Goal: Transaction & Acquisition: Purchase product/service

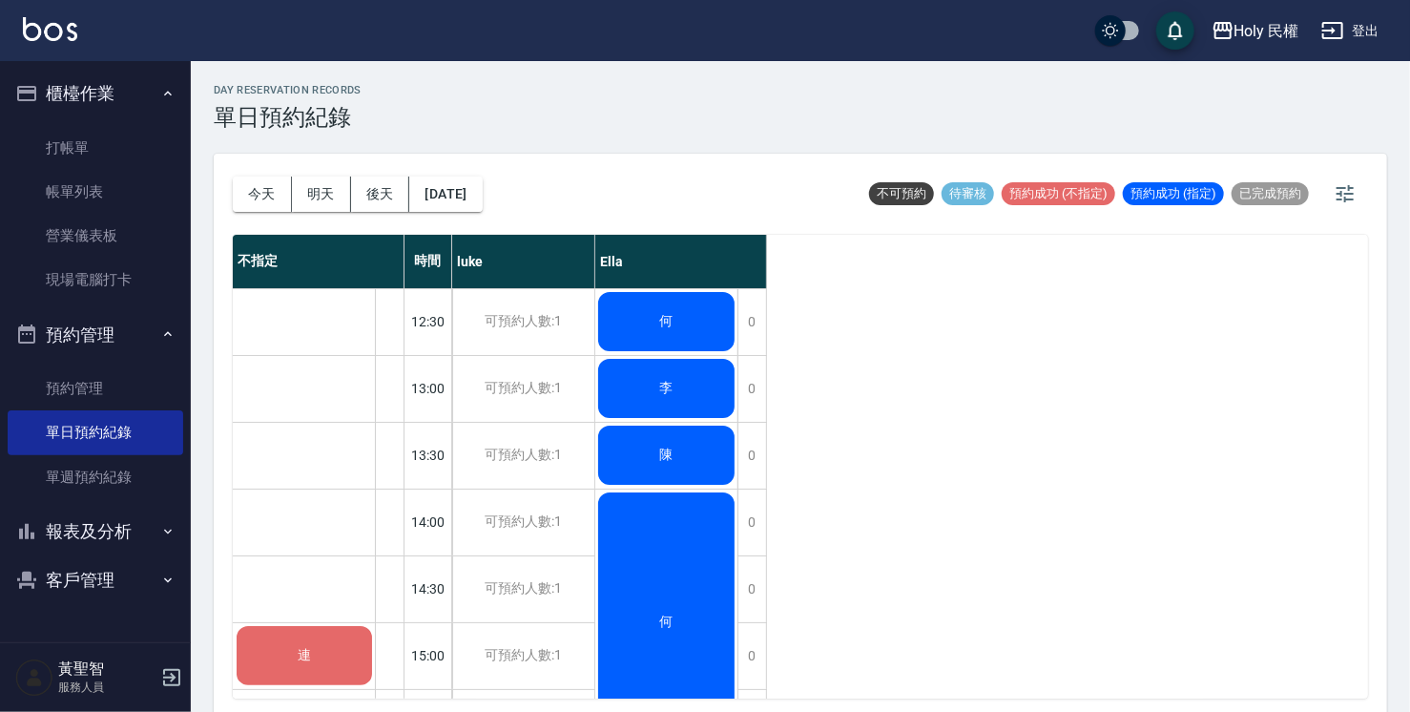
click at [294, 672] on div "連" at bounding box center [304, 655] width 141 height 65
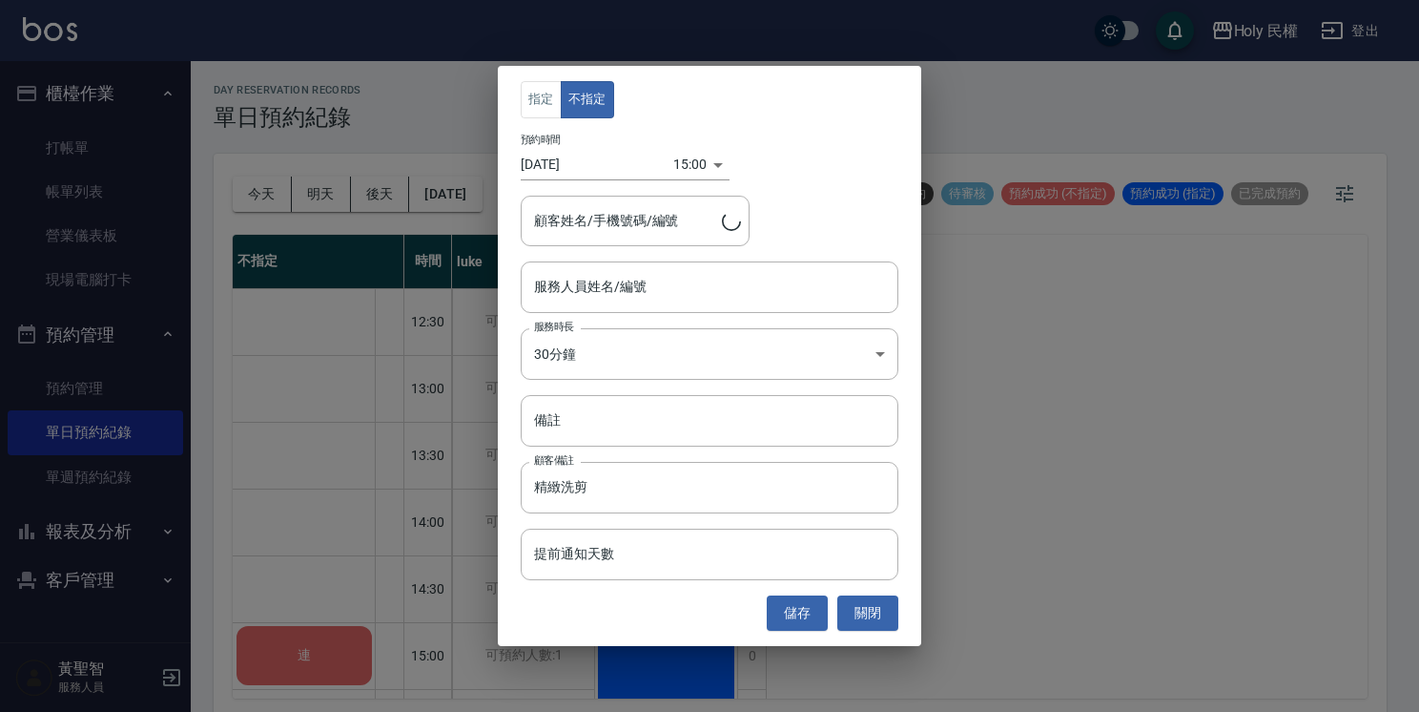
type input "連/0912027140/"
click at [631, 300] on input "服務人員姓名/編號" at bounding box center [709, 286] width 361 height 33
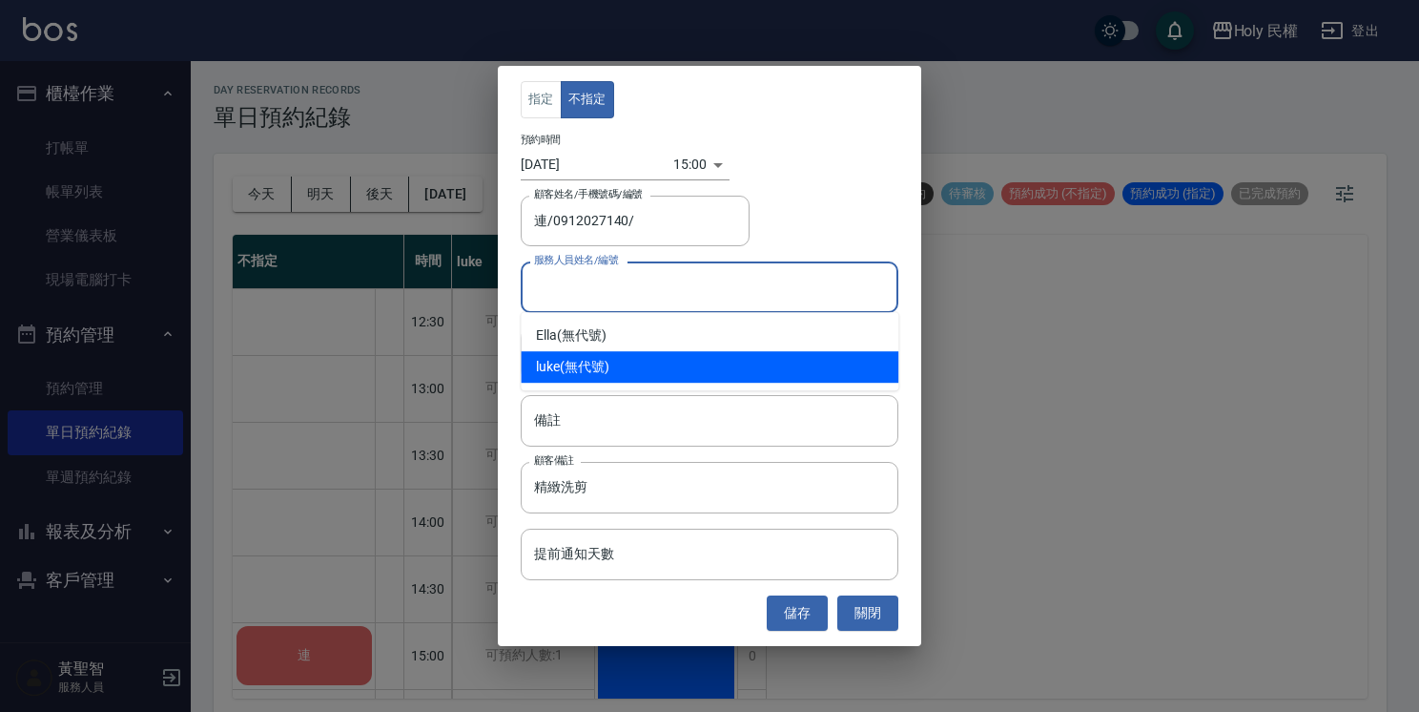
click at [603, 368] on div "luke (無代號)" at bounding box center [710, 366] width 378 height 31
type input "luke(無代號)"
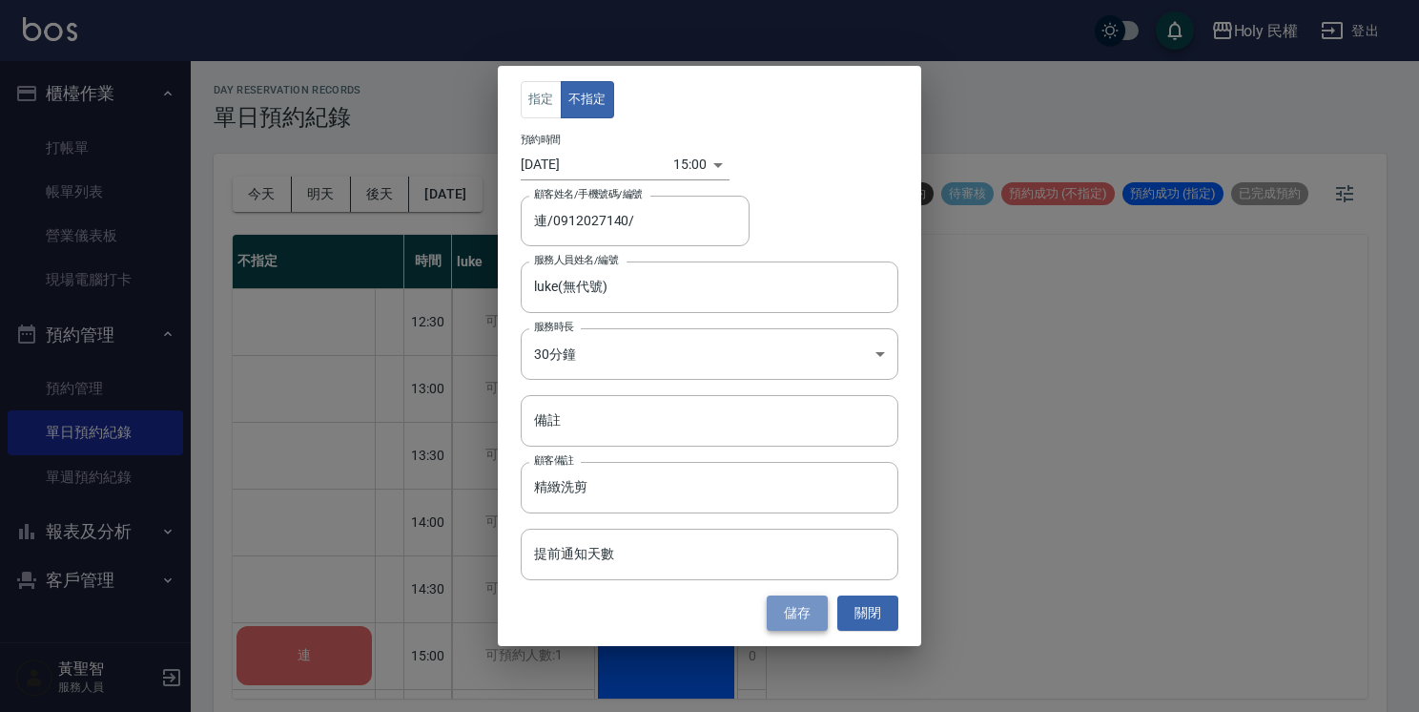
click at [803, 616] on button "儲存" at bounding box center [797, 612] width 61 height 35
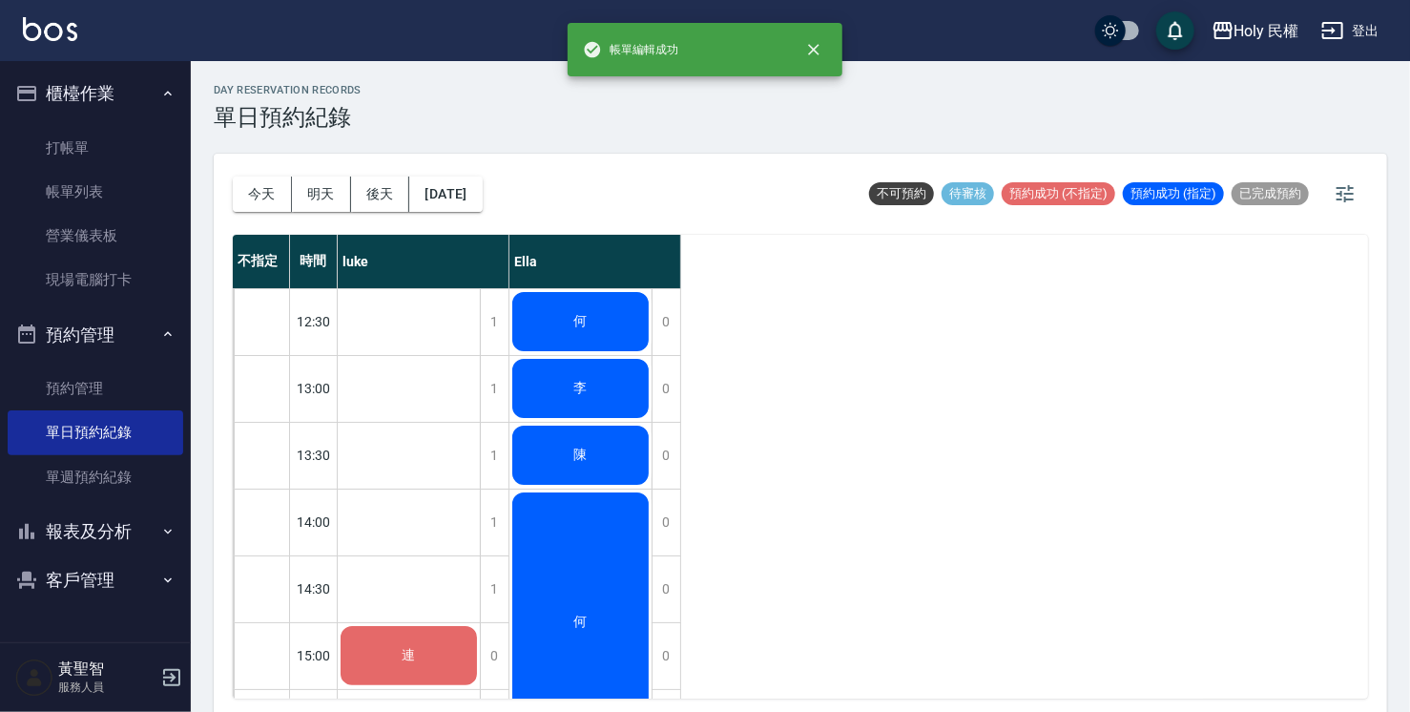
click at [404, 657] on span "連" at bounding box center [409, 655] width 21 height 17
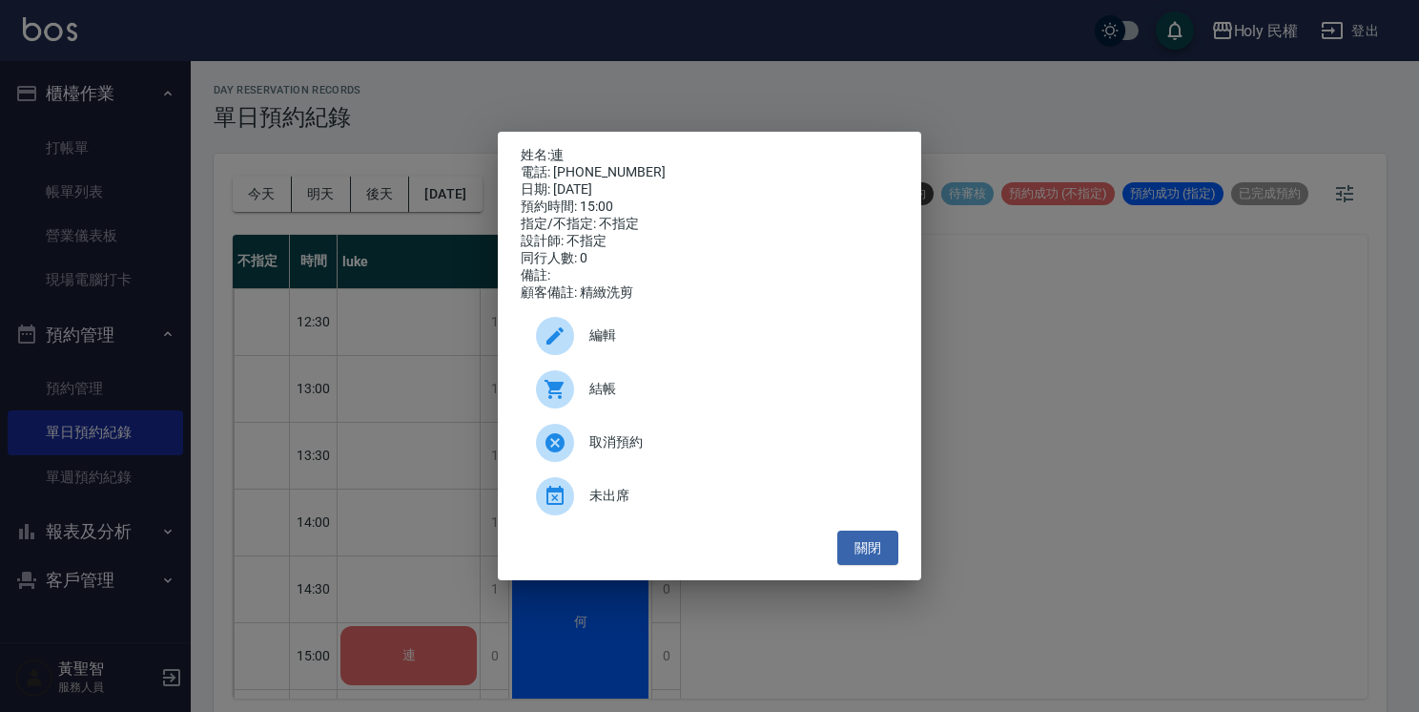
click at [599, 407] on div "結帳" at bounding box center [710, 388] width 378 height 53
click at [872, 566] on button "關閉" at bounding box center [868, 547] width 61 height 35
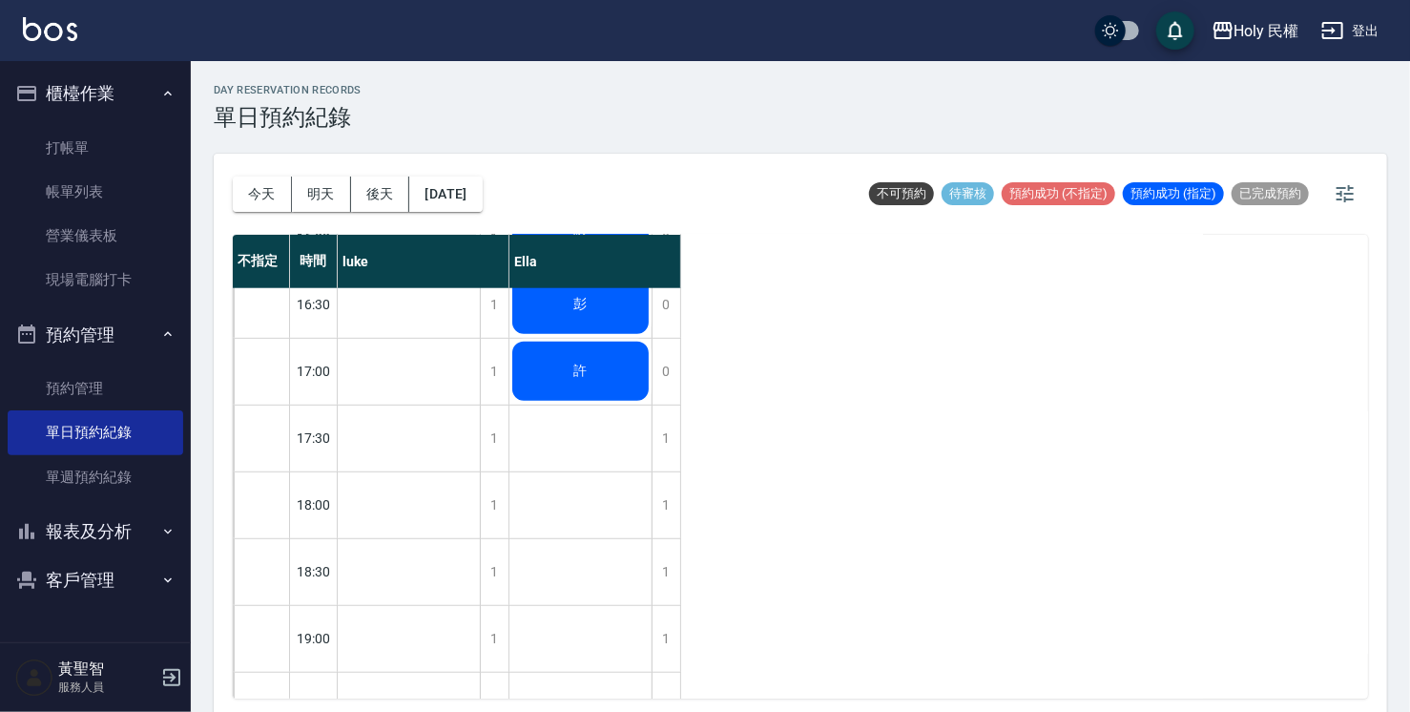
scroll to position [672, 0]
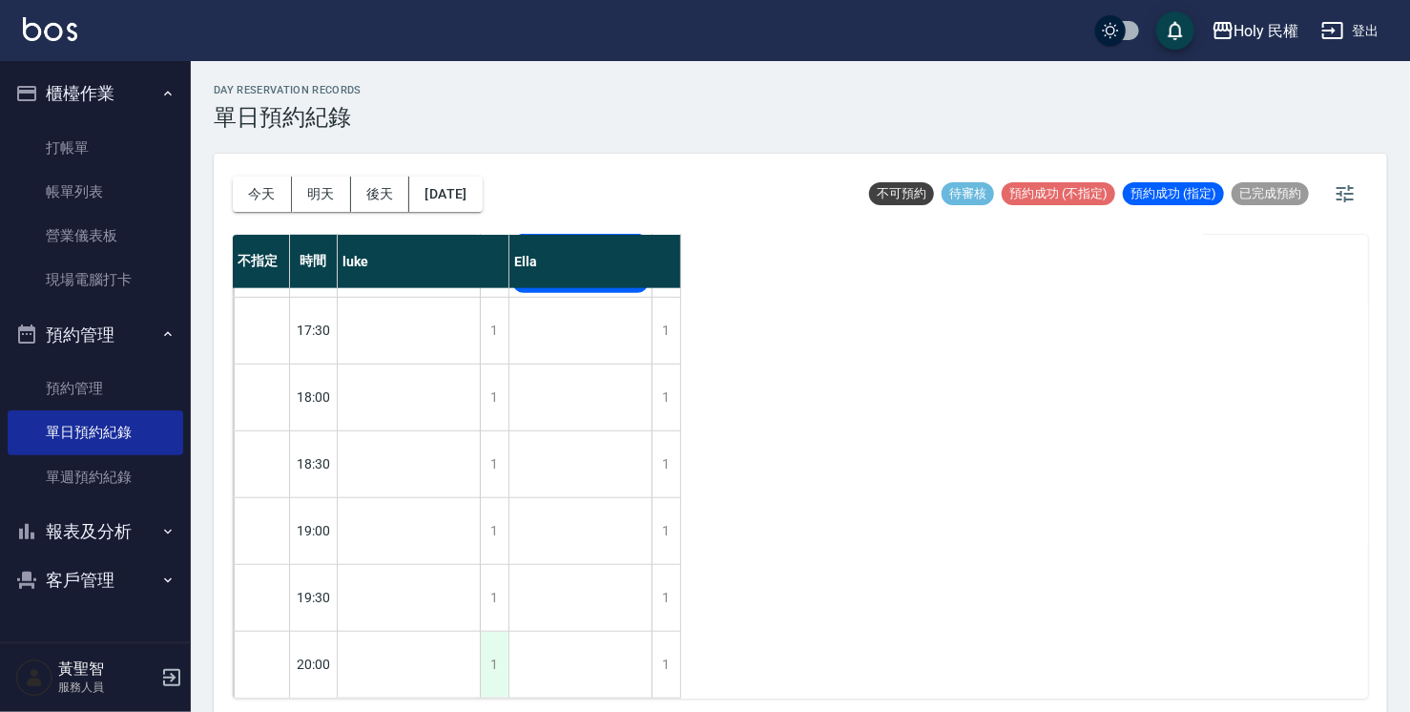
click at [489, 646] on div "1" at bounding box center [494, 664] width 29 height 66
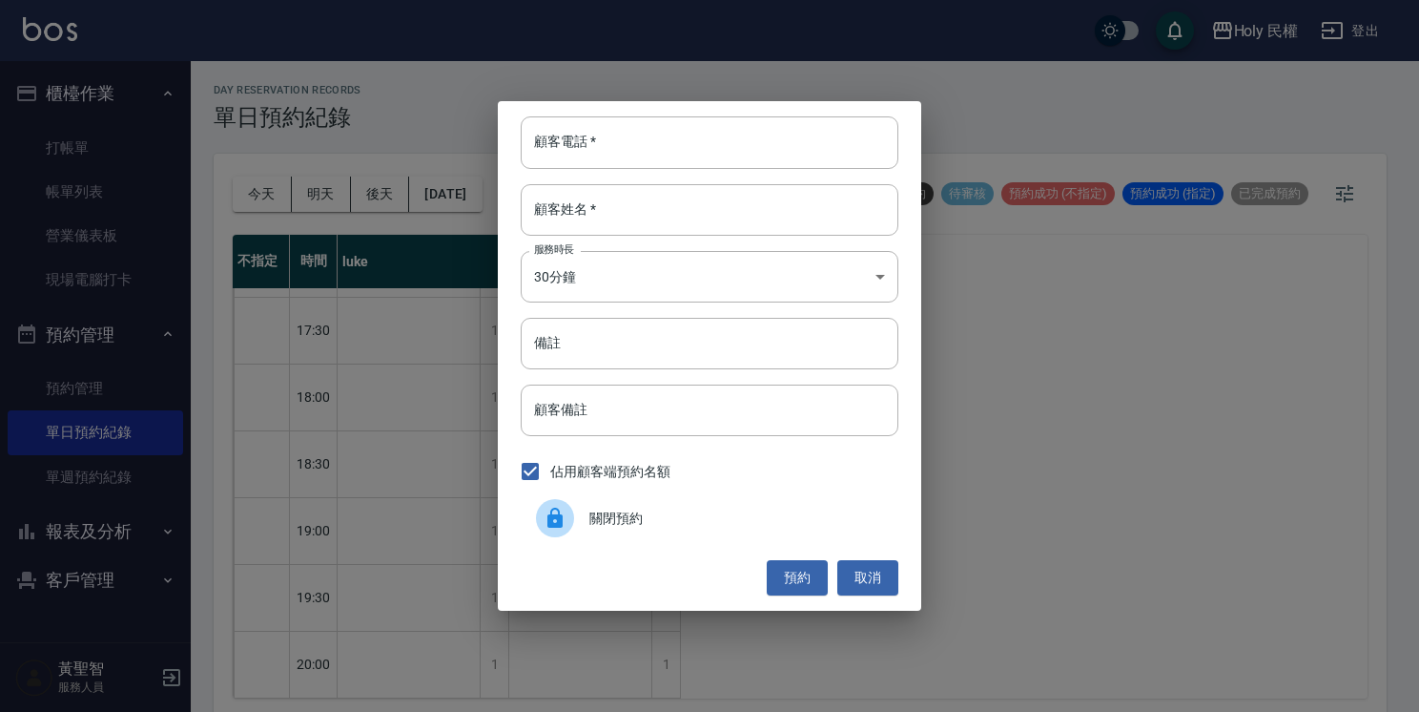
click at [597, 521] on span "關閉預約" at bounding box center [737, 518] width 294 height 20
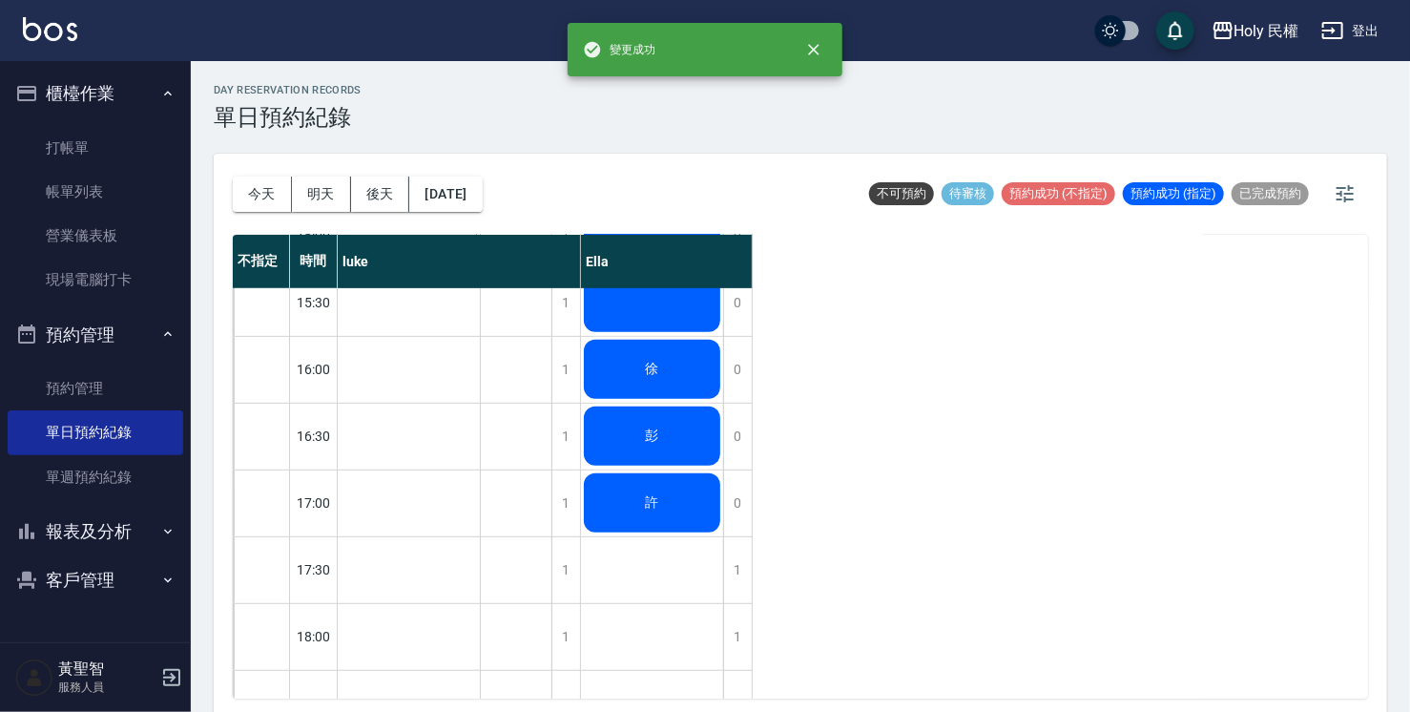
scroll to position [386, 0]
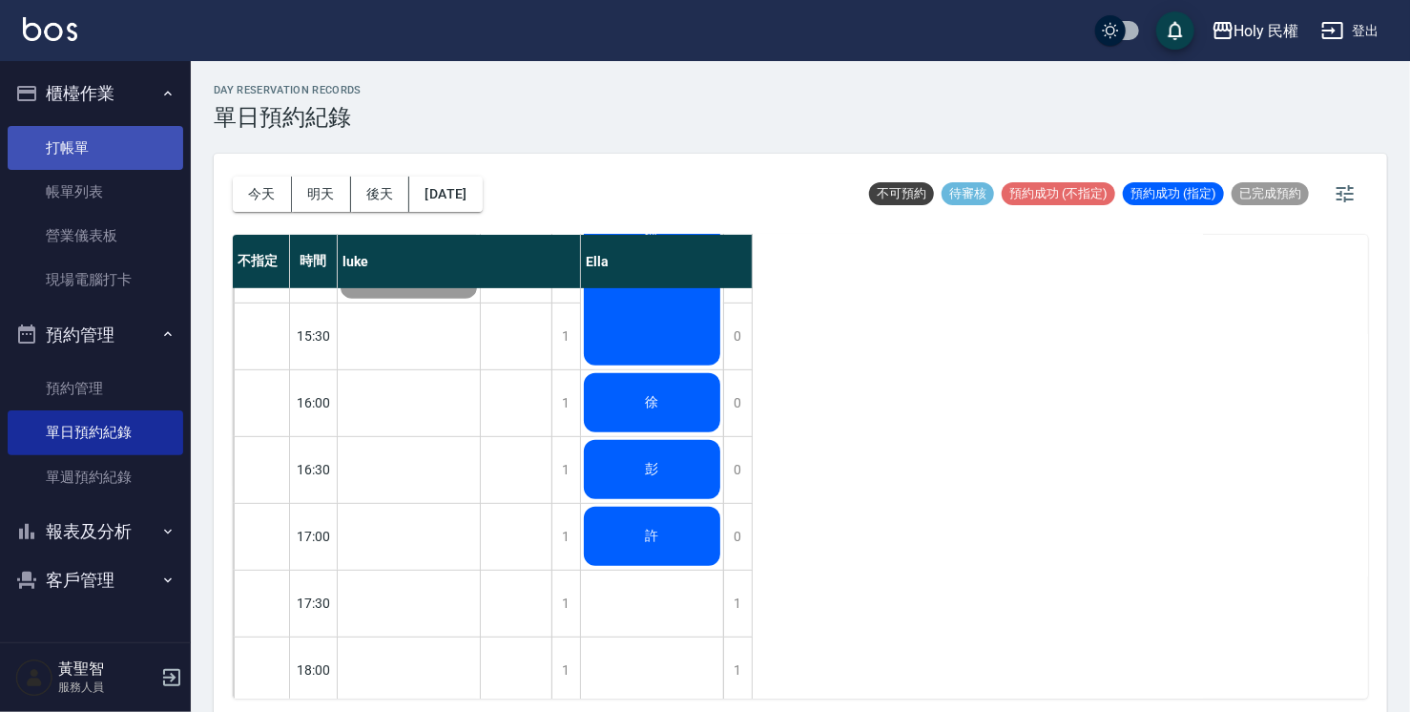
click at [123, 155] on link "打帳單" at bounding box center [96, 148] width 176 height 44
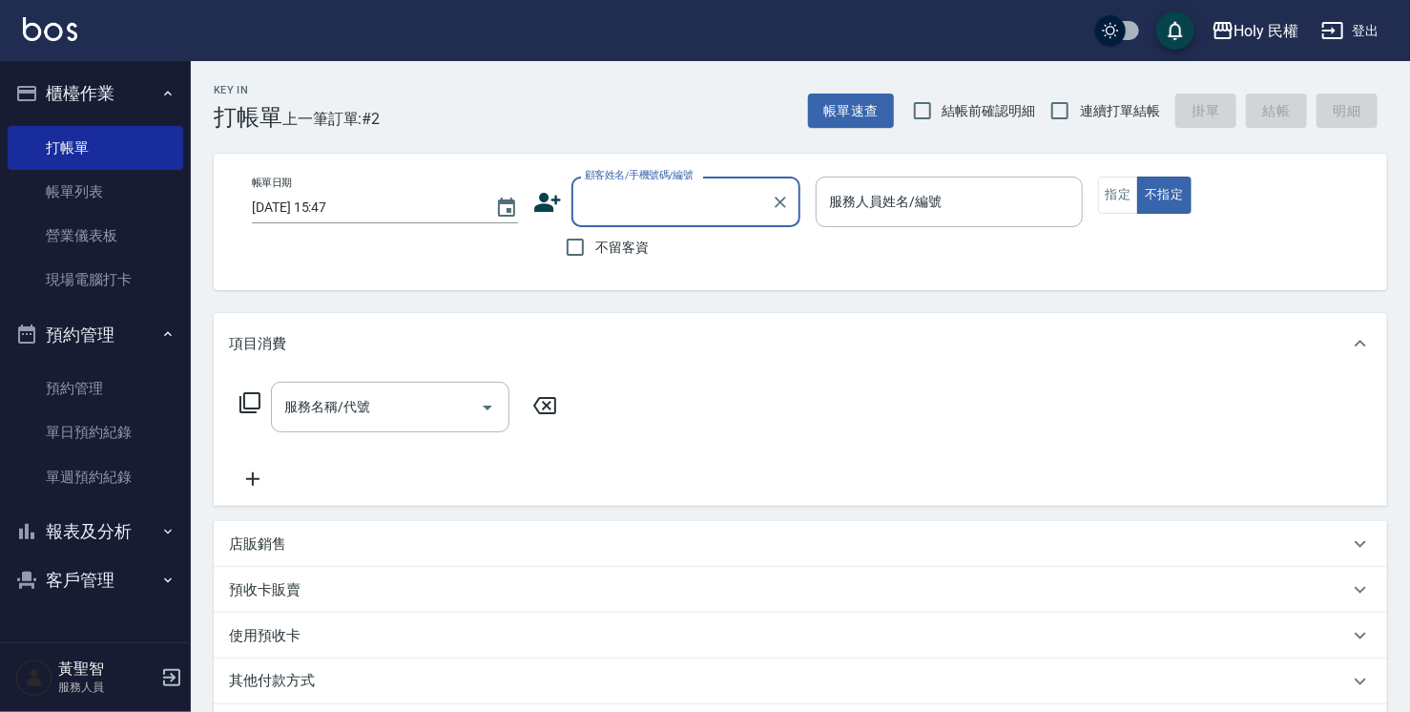
click at [692, 197] on input "顧客姓名/手機號碼/編號" at bounding box center [671, 201] width 183 height 33
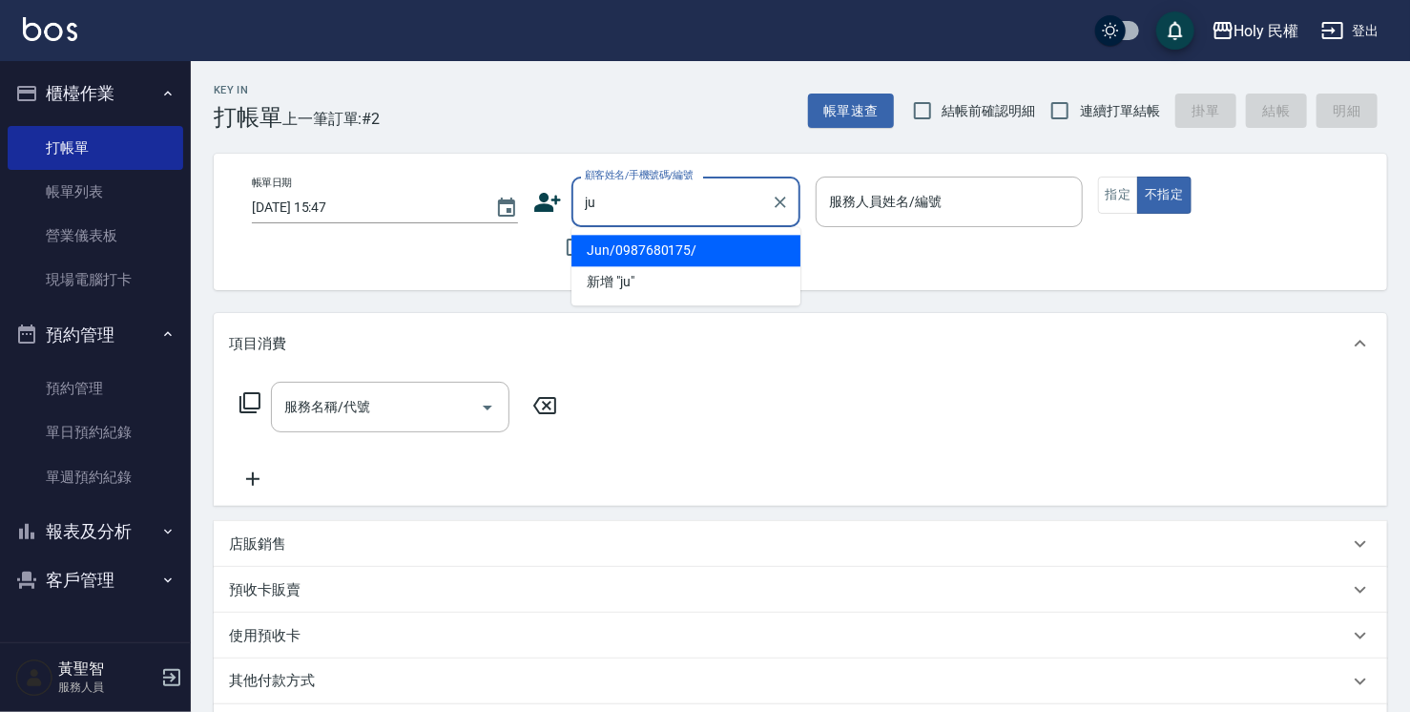
type input "j"
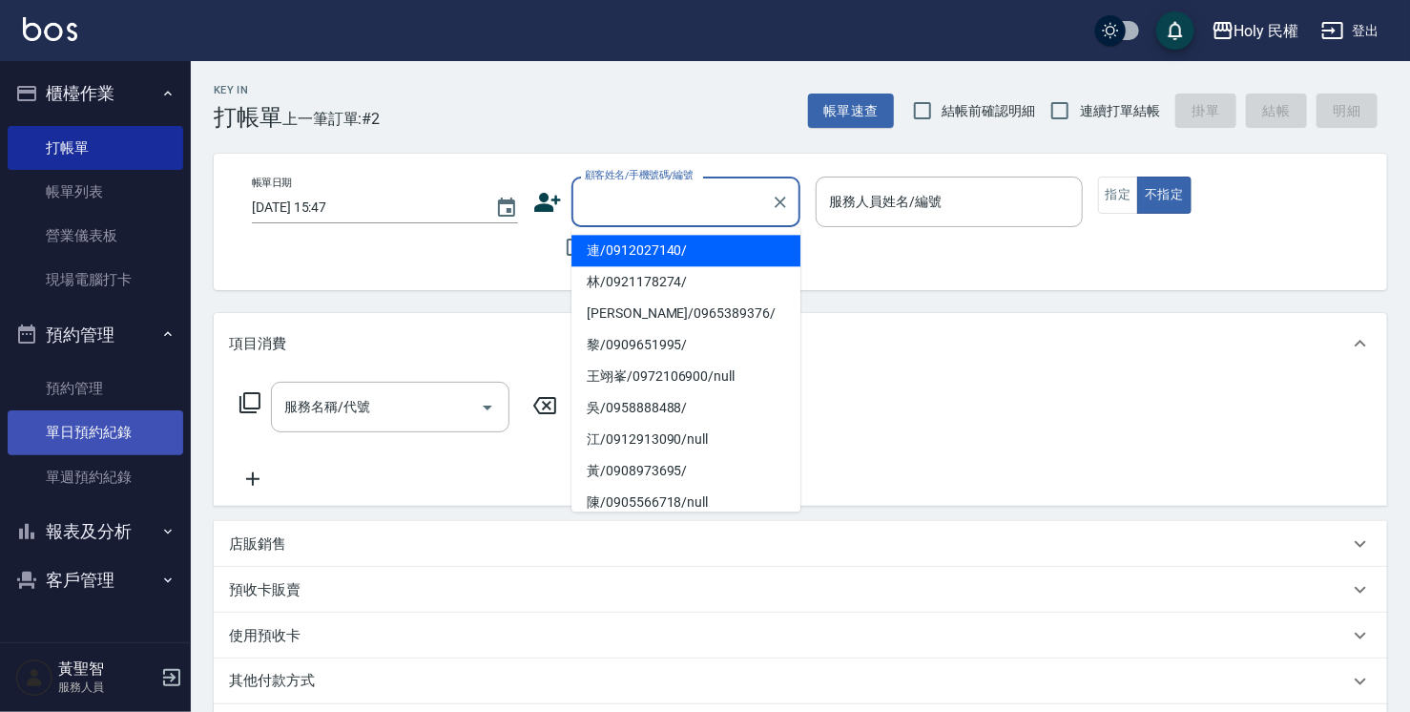
drag, startPoint x: 68, startPoint y: 430, endPoint x: 77, endPoint y: 424, distance: 11.1
click at [68, 430] on link "單日預約紀錄" at bounding box center [96, 432] width 176 height 44
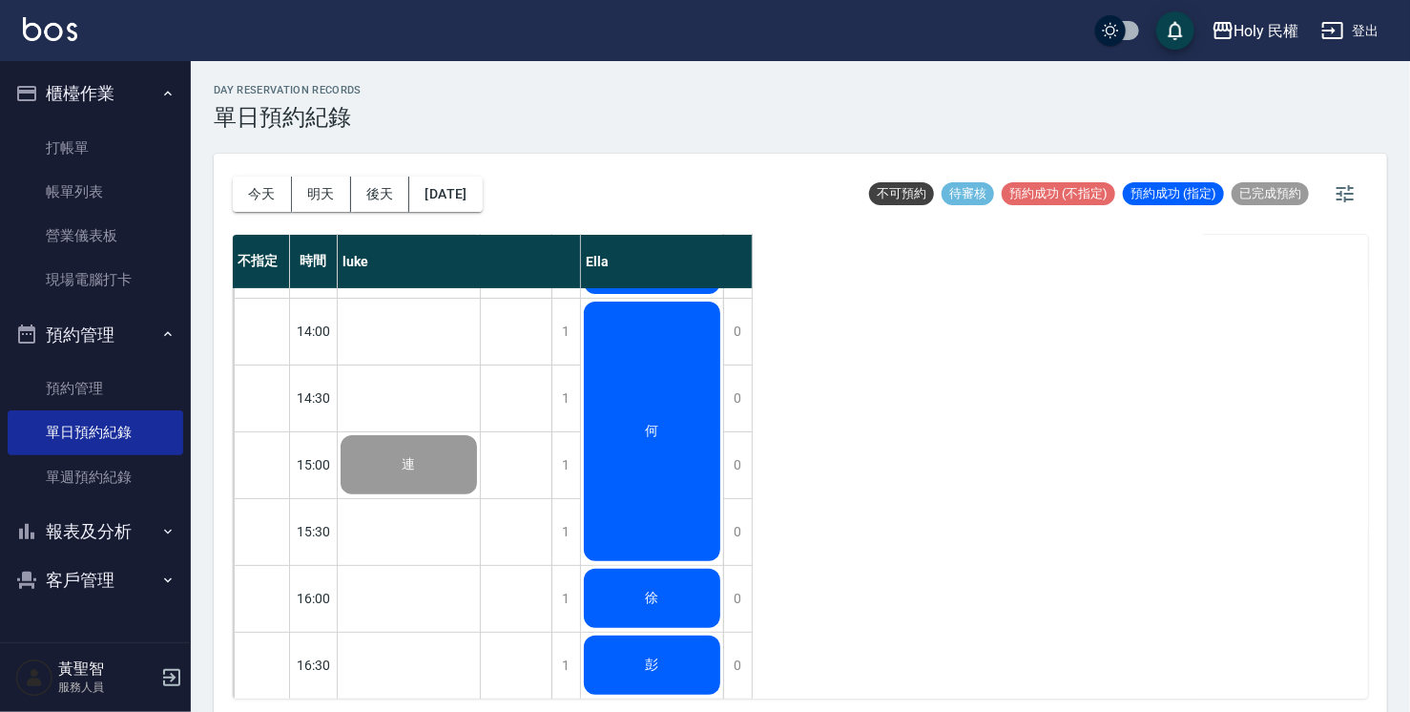
scroll to position [286, 0]
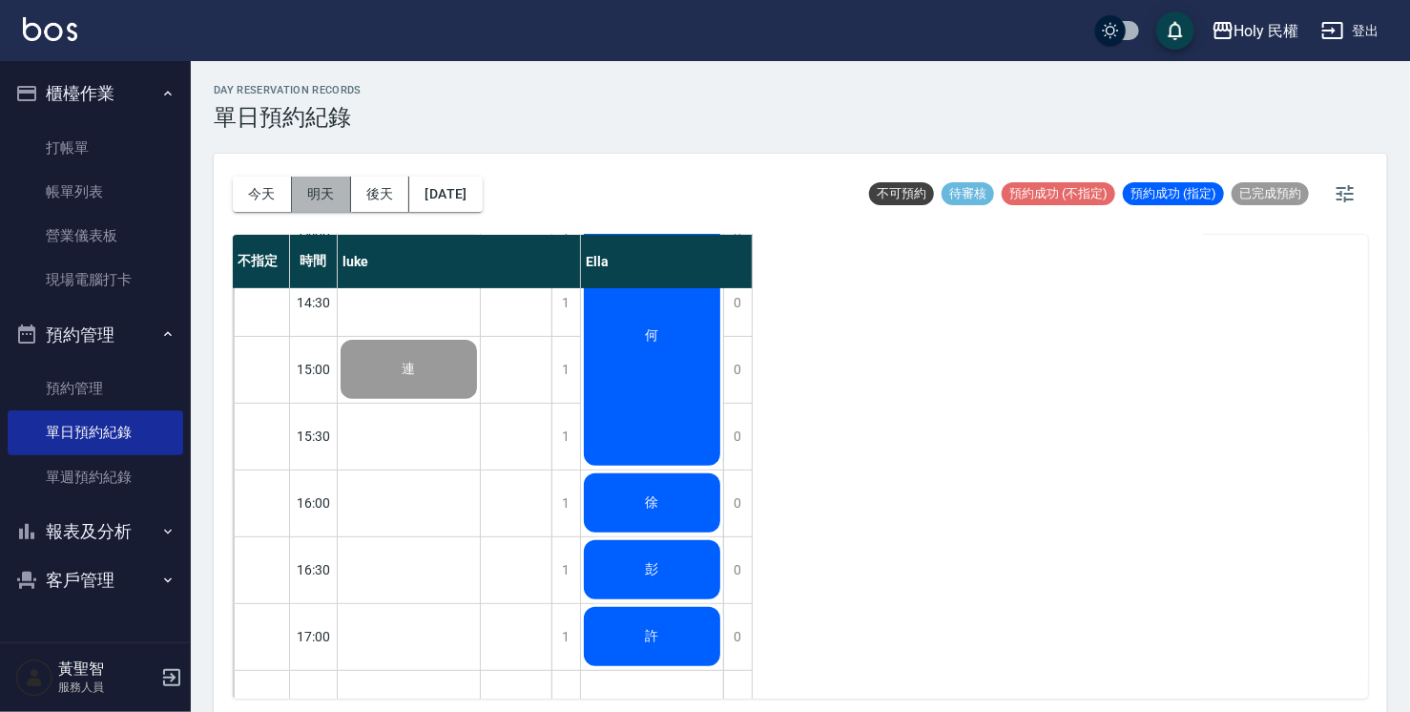
click at [326, 192] on button "明天" at bounding box center [321, 193] width 59 height 35
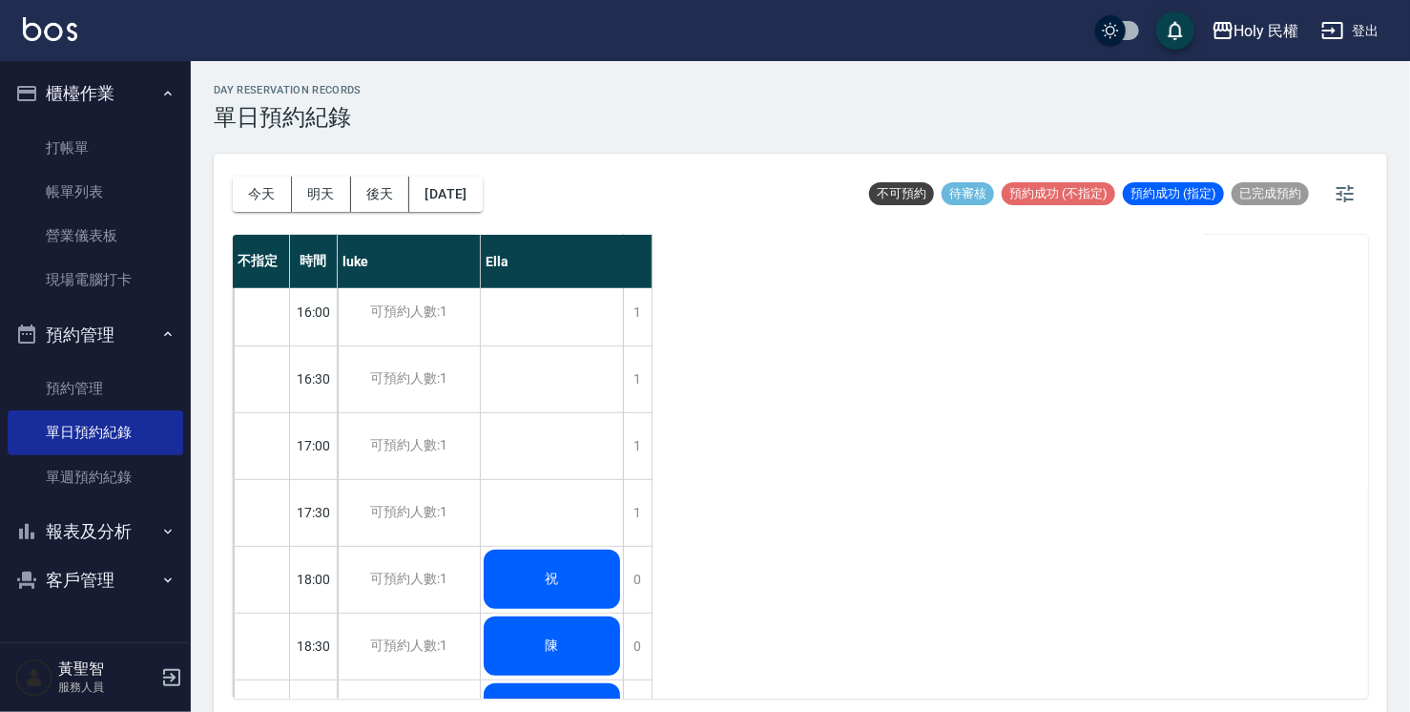
scroll to position [572, 0]
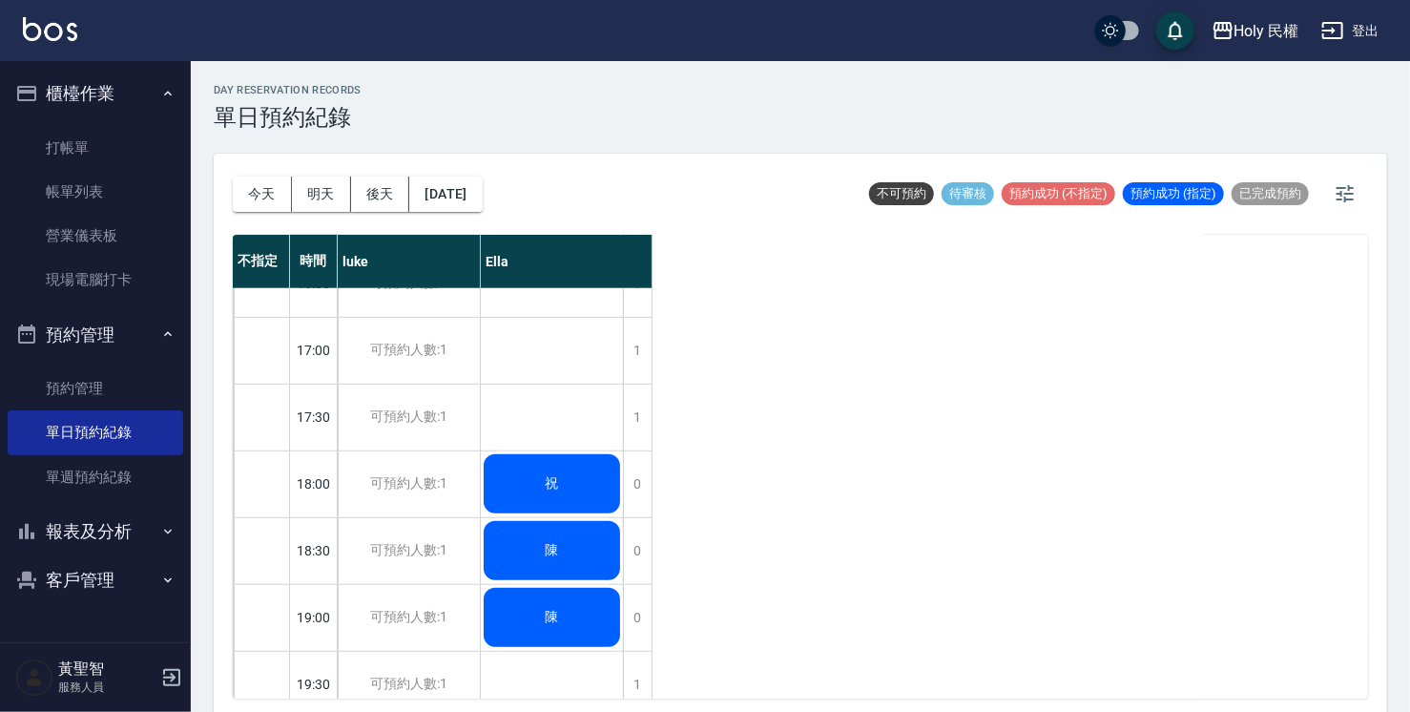
click at [906, 395] on div "不指定 時間 luke Ella 12:30 13:00 13:30 14:00 14:30 15:00 15:30 16:00 16:30 17:00 17…" at bounding box center [800, 467] width 1135 height 464
click at [258, 197] on button "今天" at bounding box center [262, 193] width 59 height 35
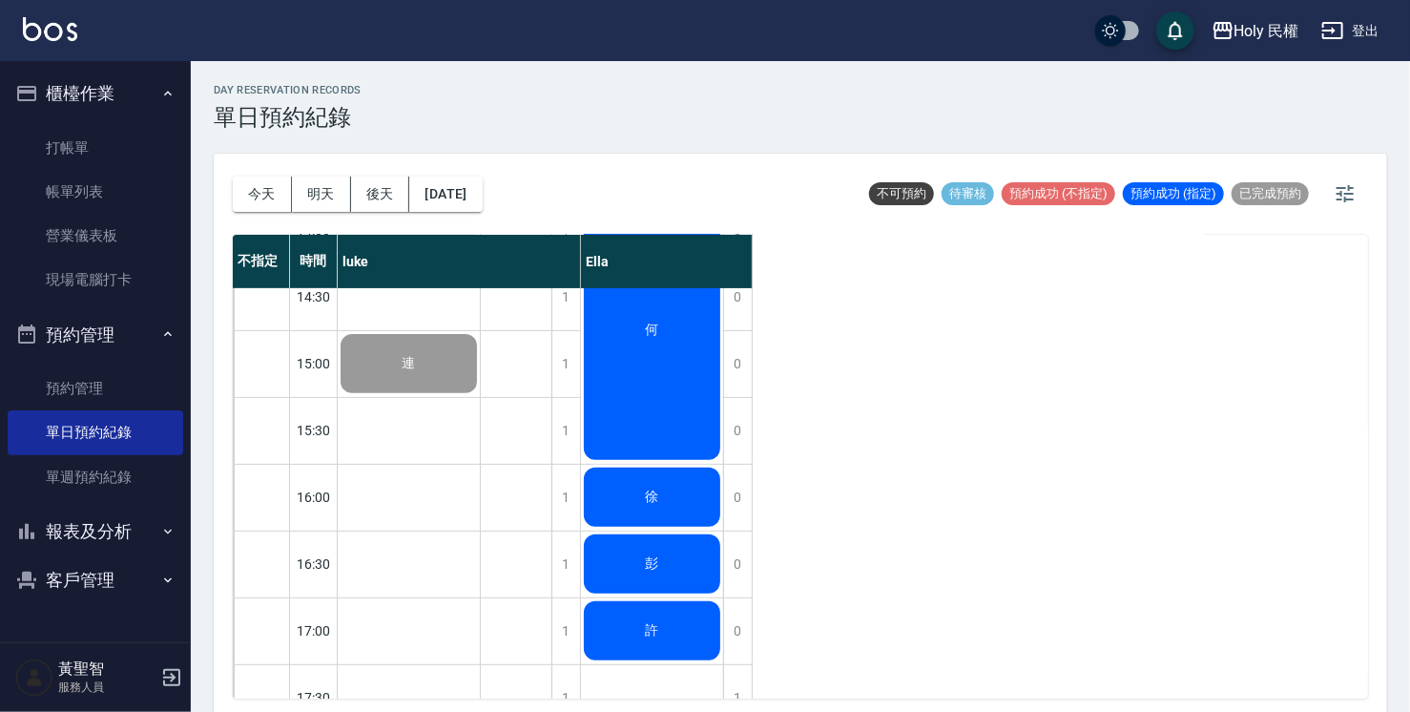
scroll to position [291, 0]
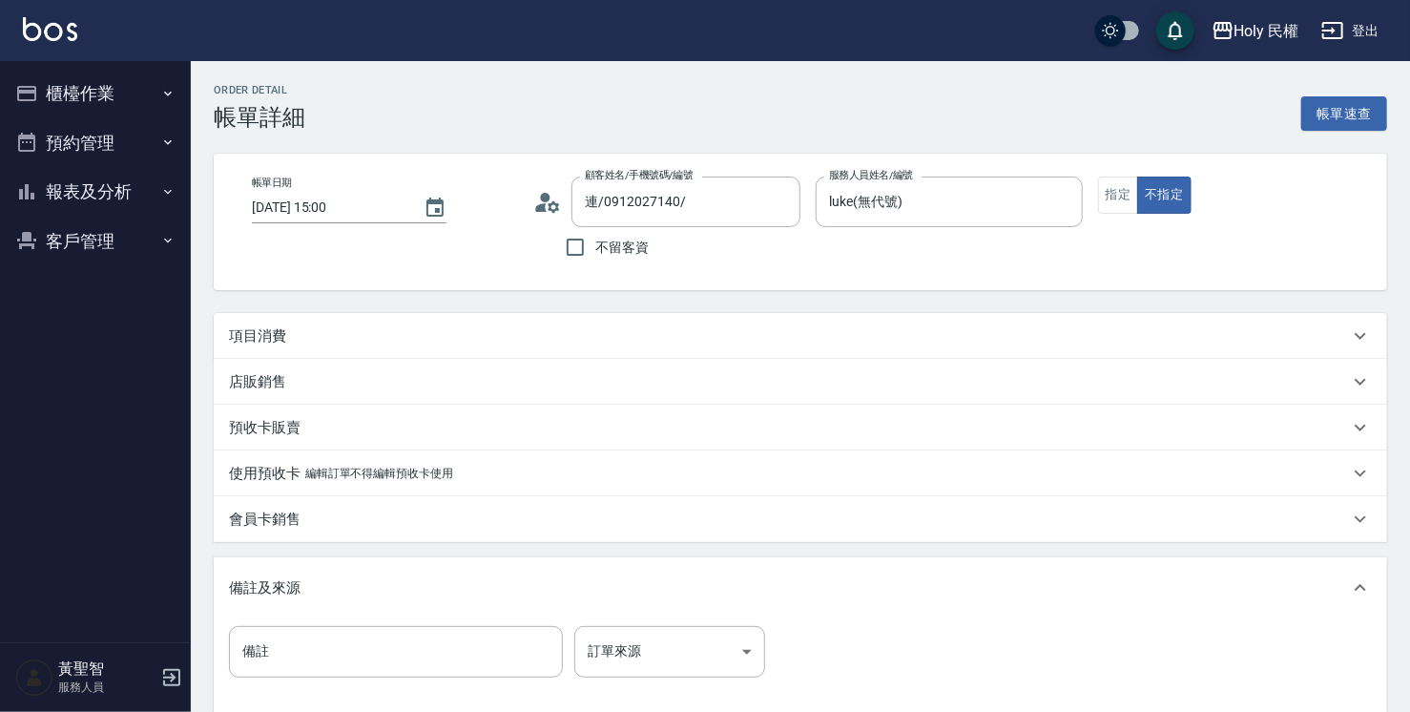
click at [495, 326] on div "項目消費" at bounding box center [789, 336] width 1120 height 20
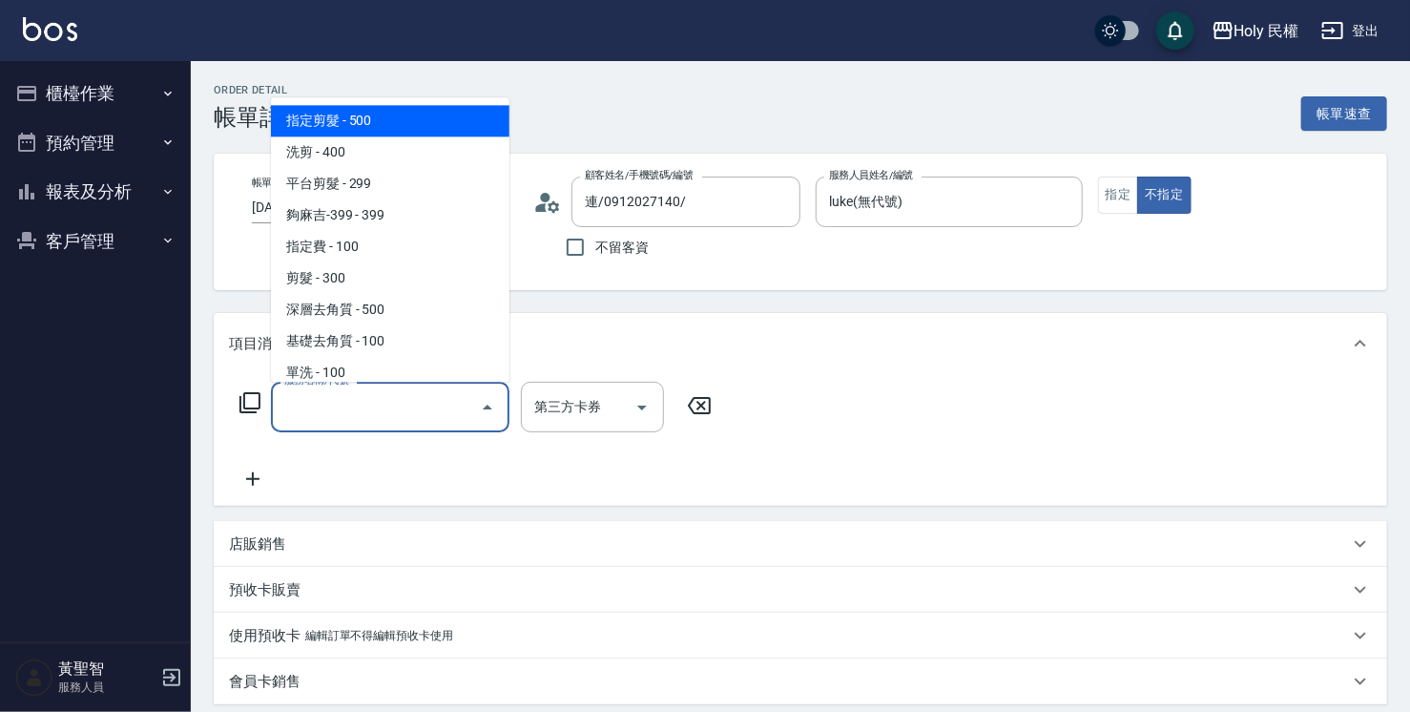
click at [445, 409] on input "服務名稱/代號" at bounding box center [375, 406] width 193 height 33
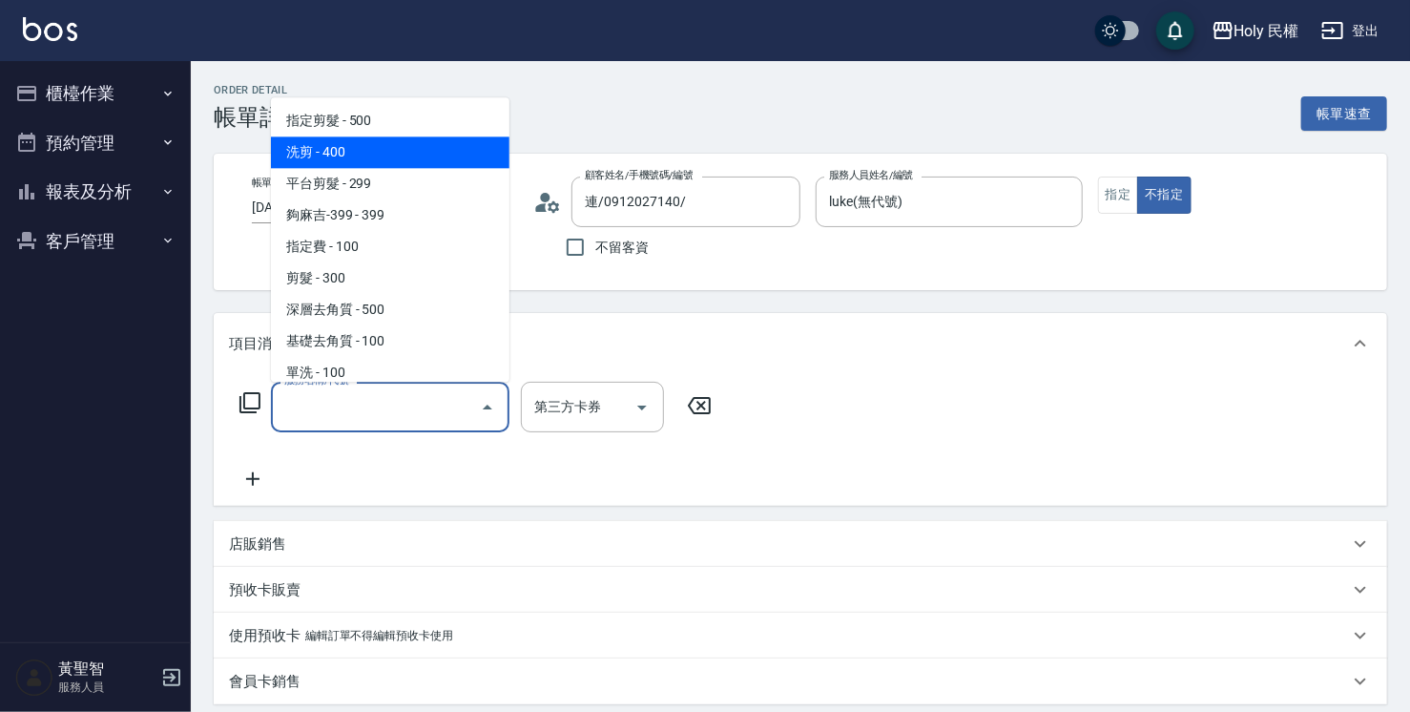
click at [343, 146] on span "洗剪 - 400" at bounding box center [390, 151] width 238 height 31
type input "洗剪(3)"
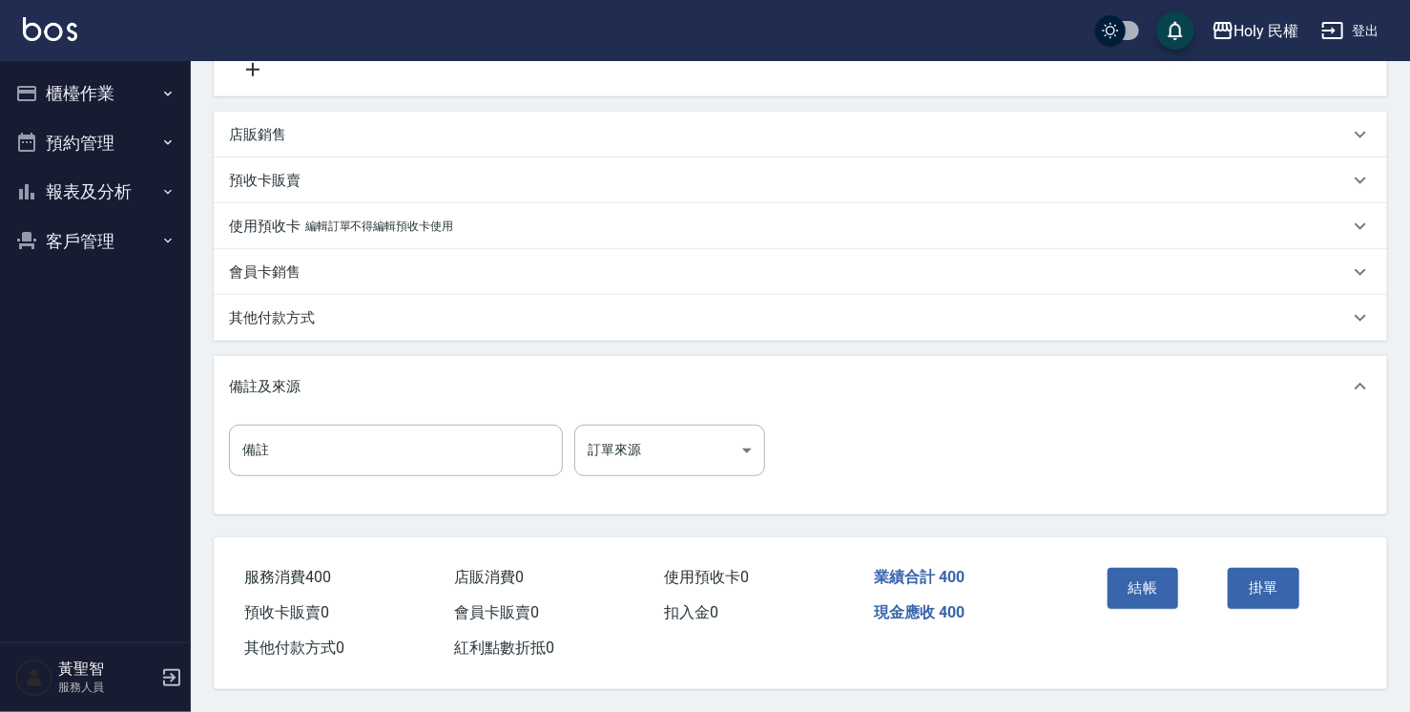
scroll to position [416, 0]
click at [1141, 577] on button "結帳" at bounding box center [1143, 588] width 72 height 40
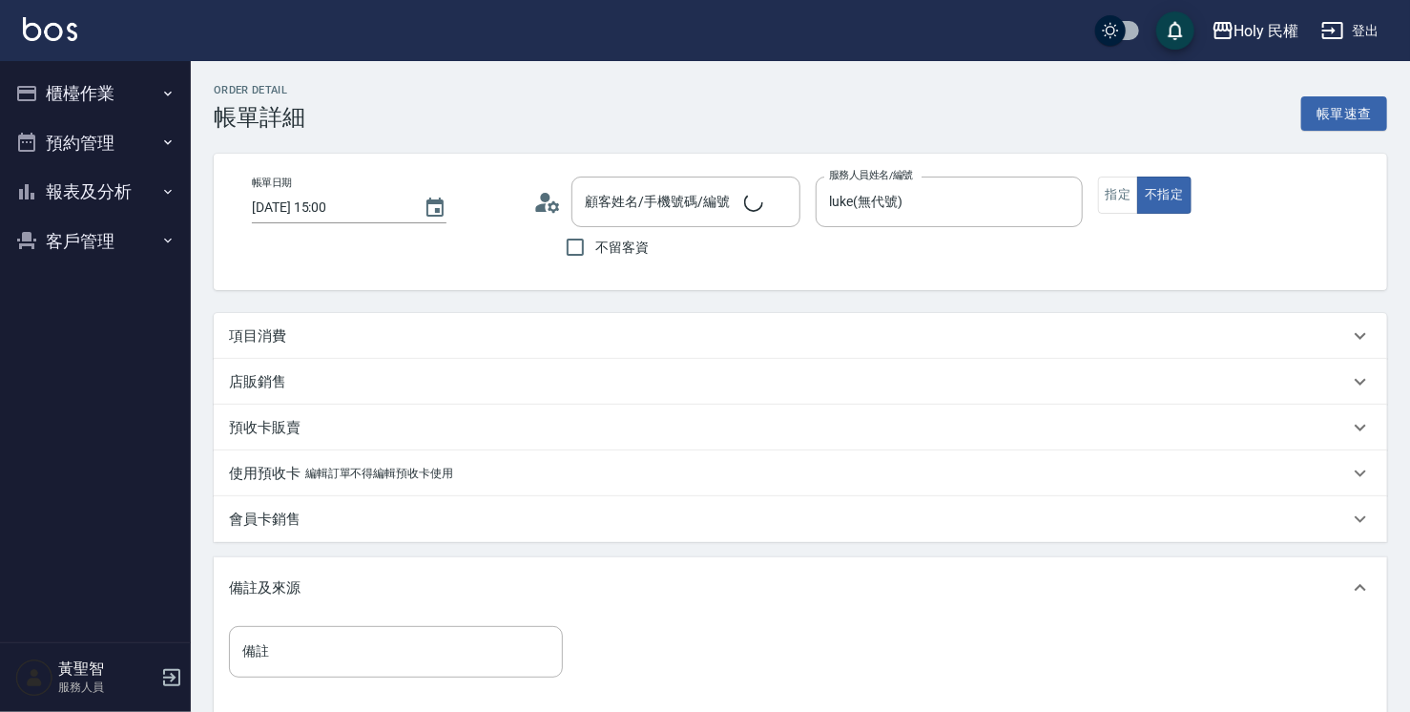
scroll to position [79, 0]
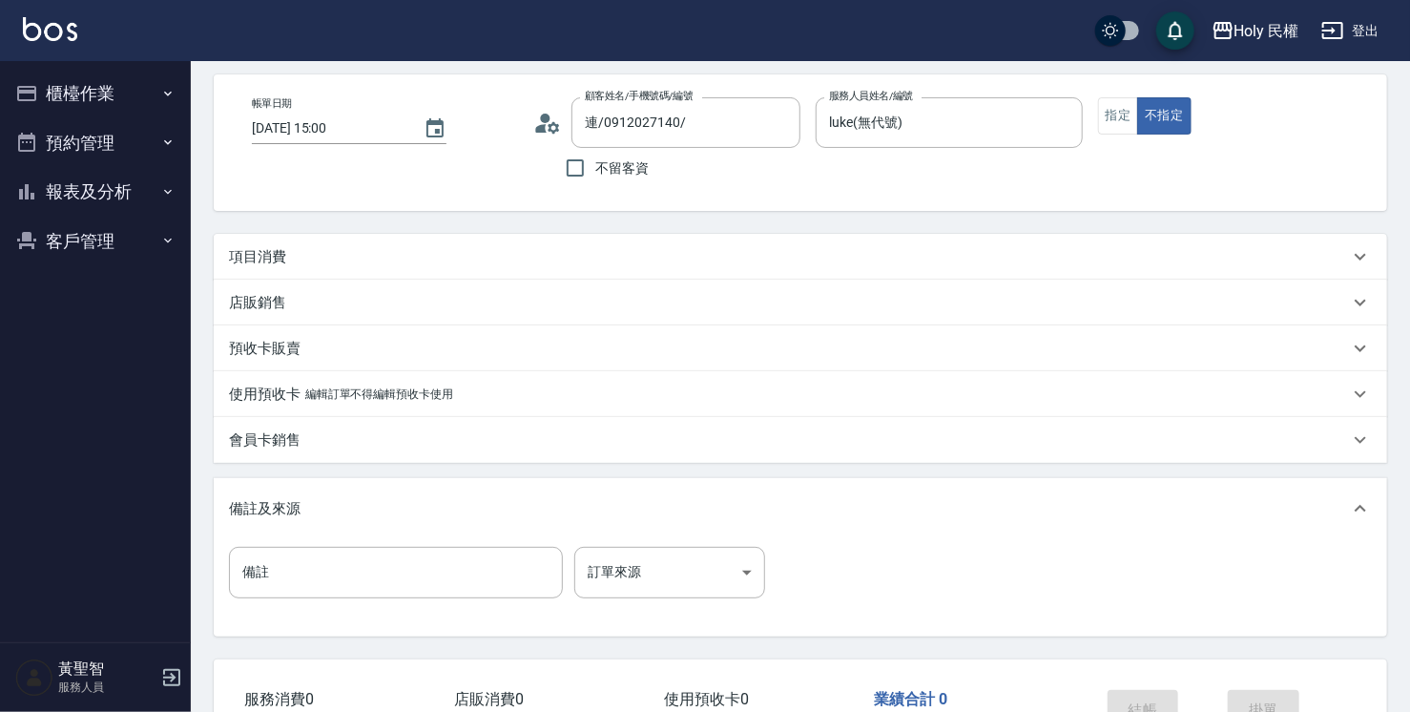
type input "連/0912027140/"
click at [71, 90] on button "櫃檯作業" at bounding box center [96, 94] width 176 height 50
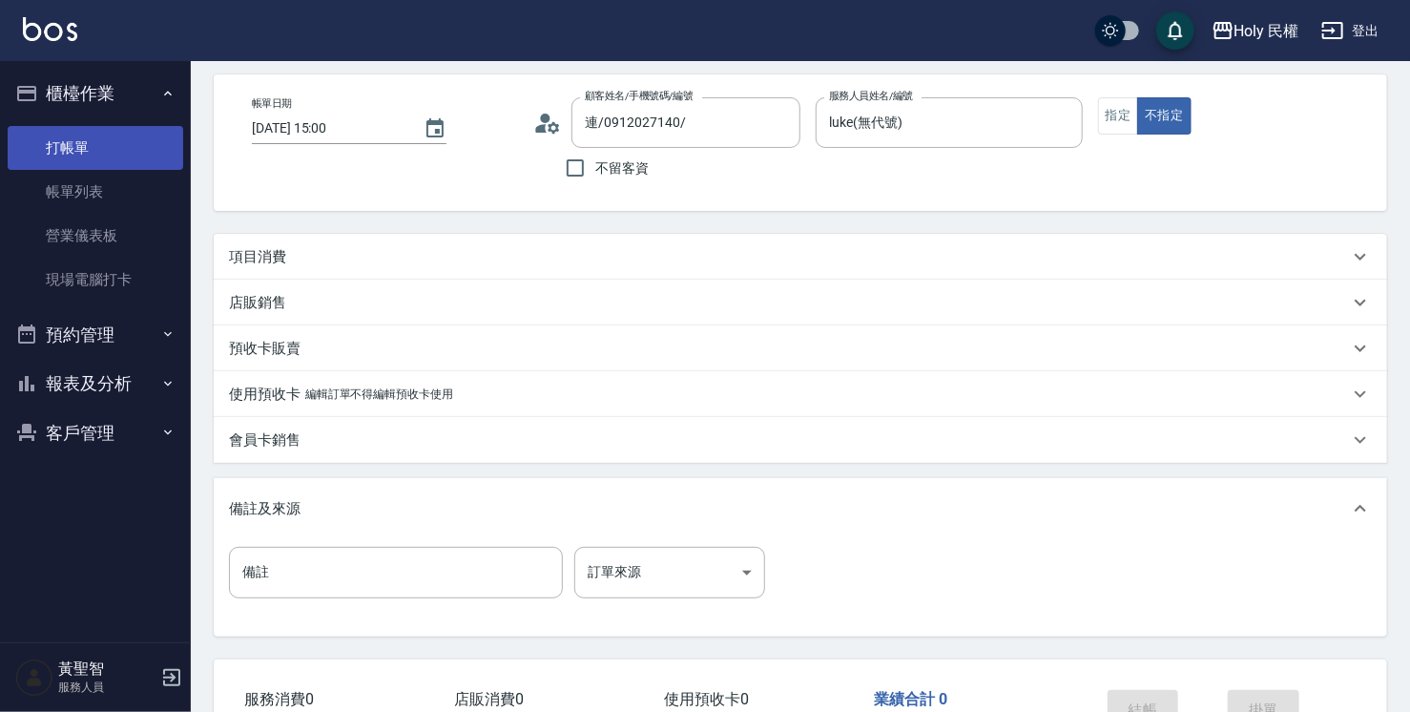
click at [80, 160] on link "打帳單" at bounding box center [96, 148] width 176 height 44
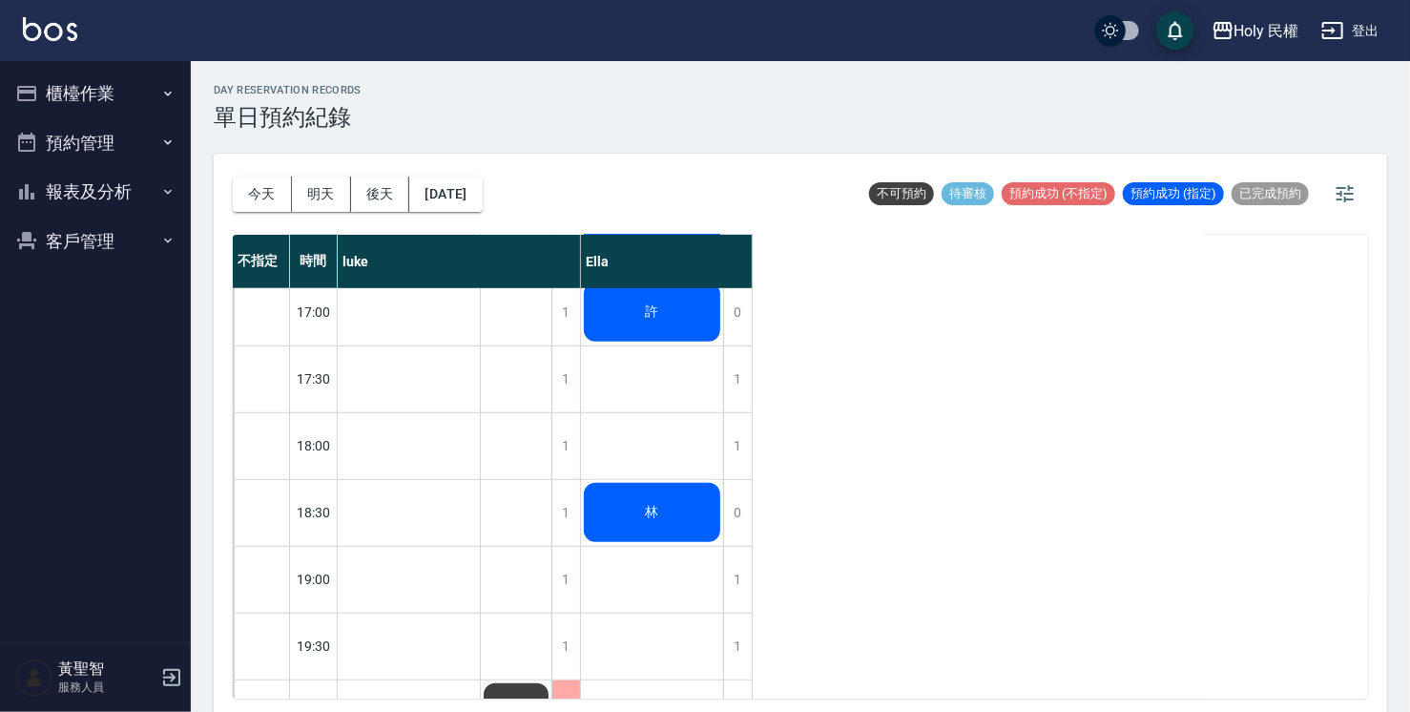
scroll to position [482, 0]
